Goal: Task Accomplishment & Management: Manage account settings

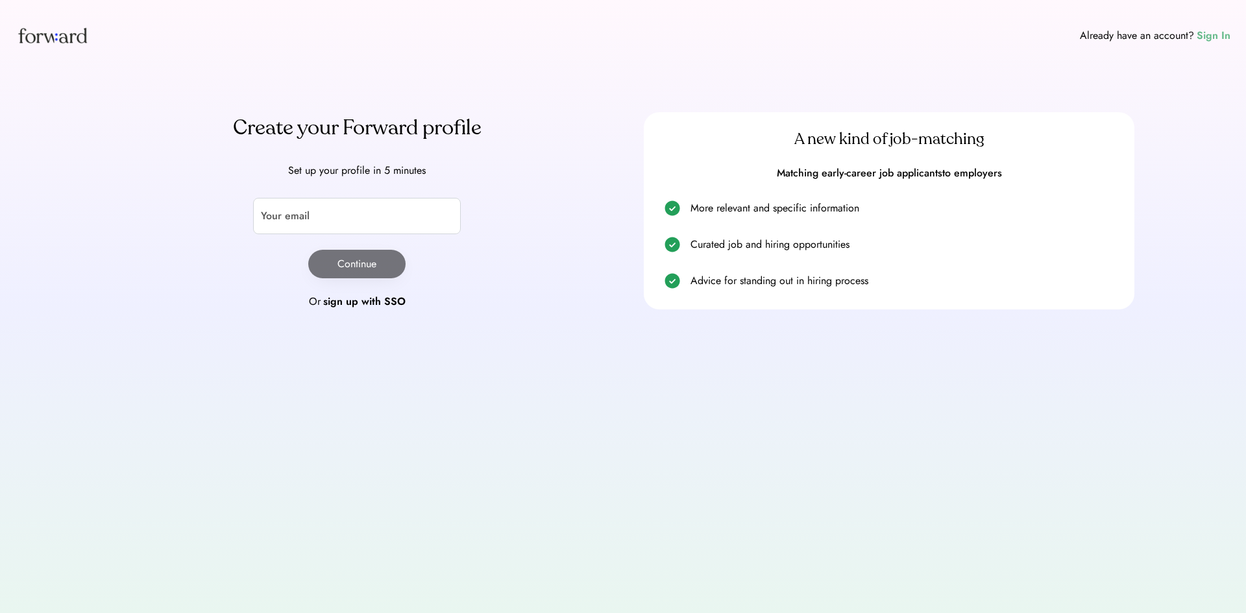
click at [1224, 33] on div "Sign In" at bounding box center [1213, 36] width 34 height 16
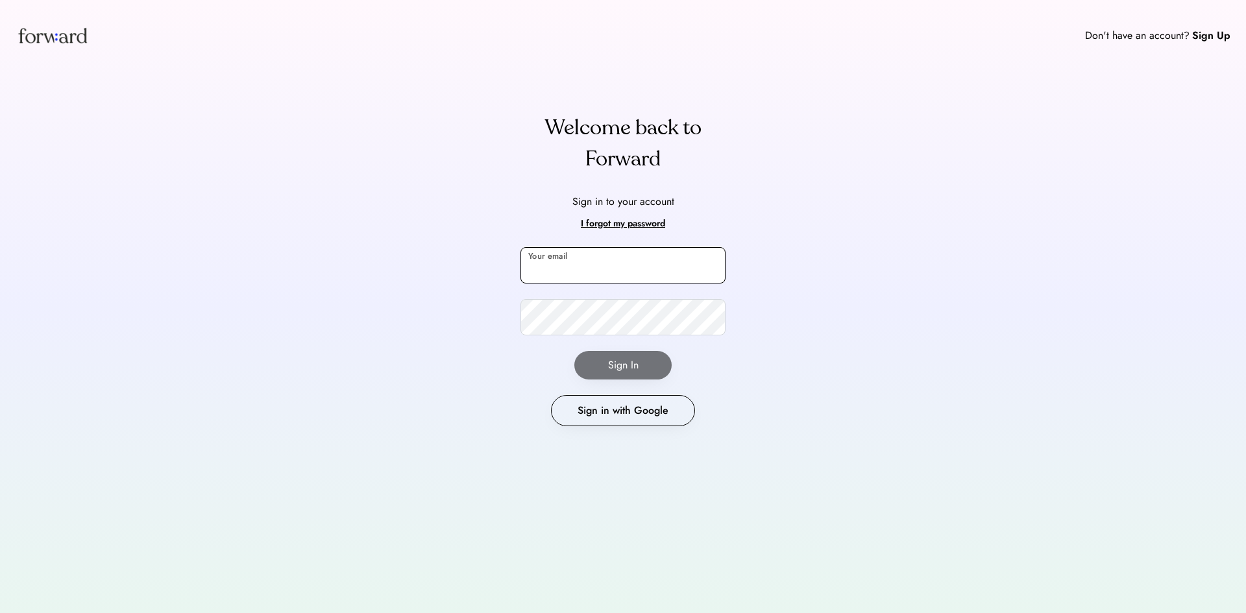
click at [585, 270] on input "email" at bounding box center [622, 265] width 205 height 36
click at [546, 267] on input "email" at bounding box center [622, 265] width 205 height 36
click at [603, 274] on input "email" at bounding box center [622, 265] width 205 height 36
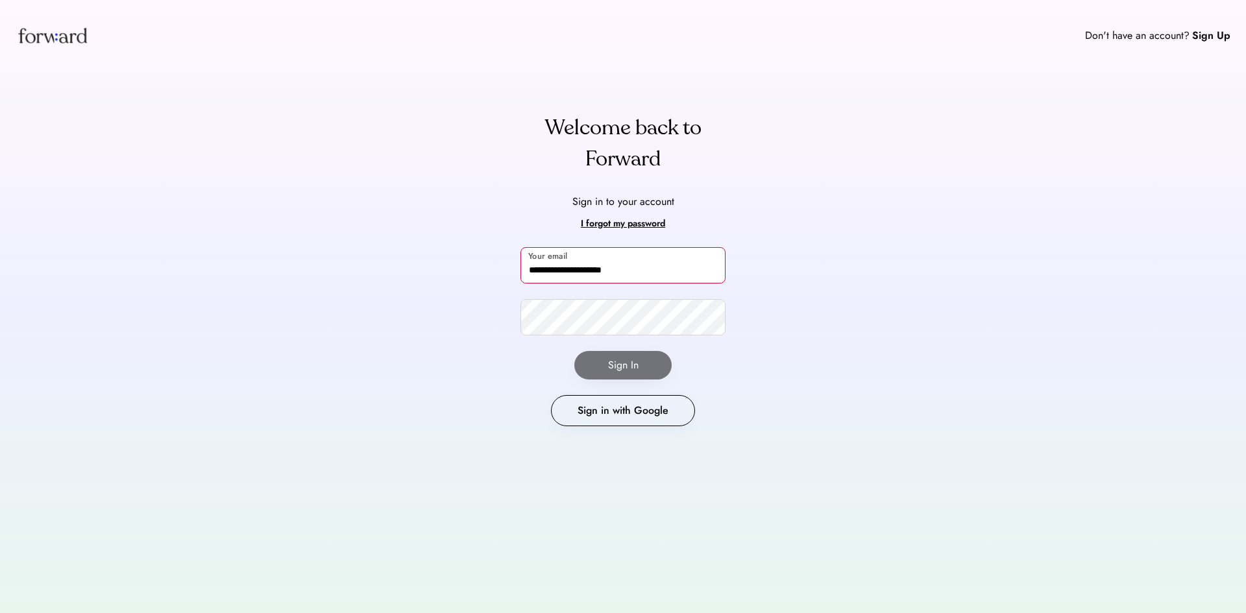
type input "**********"
click at [626, 356] on button "Sign In" at bounding box center [622, 365] width 97 height 29
click at [619, 369] on button "Sign In" at bounding box center [622, 365] width 97 height 29
